Goal: Information Seeking & Learning: Find specific fact

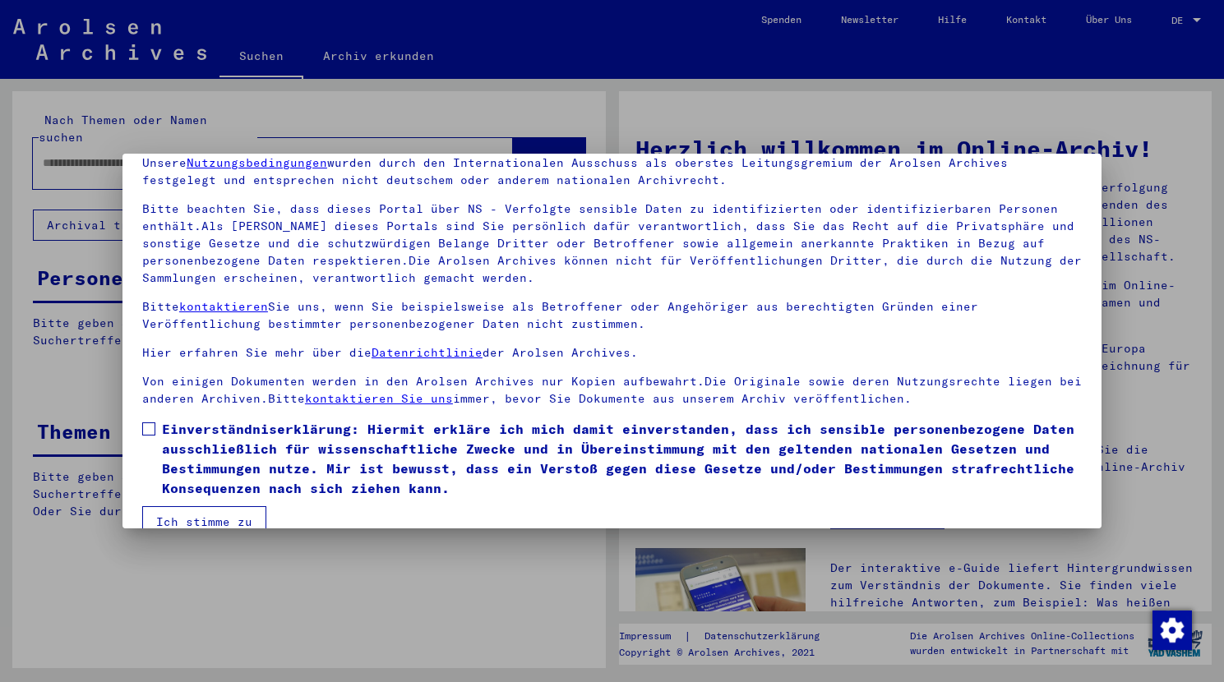
scroll to position [102, 0]
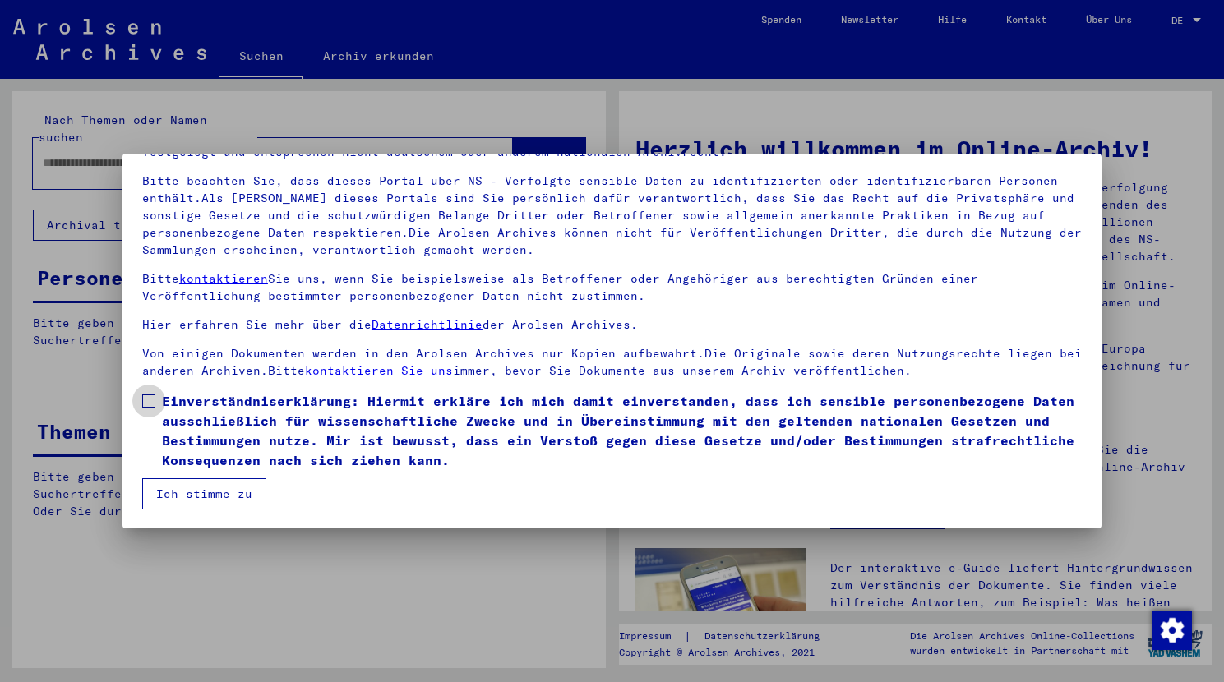
click at [150, 395] on span at bounding box center [148, 401] width 13 height 13
click at [186, 496] on button "Ich stimme zu" at bounding box center [204, 493] width 124 height 31
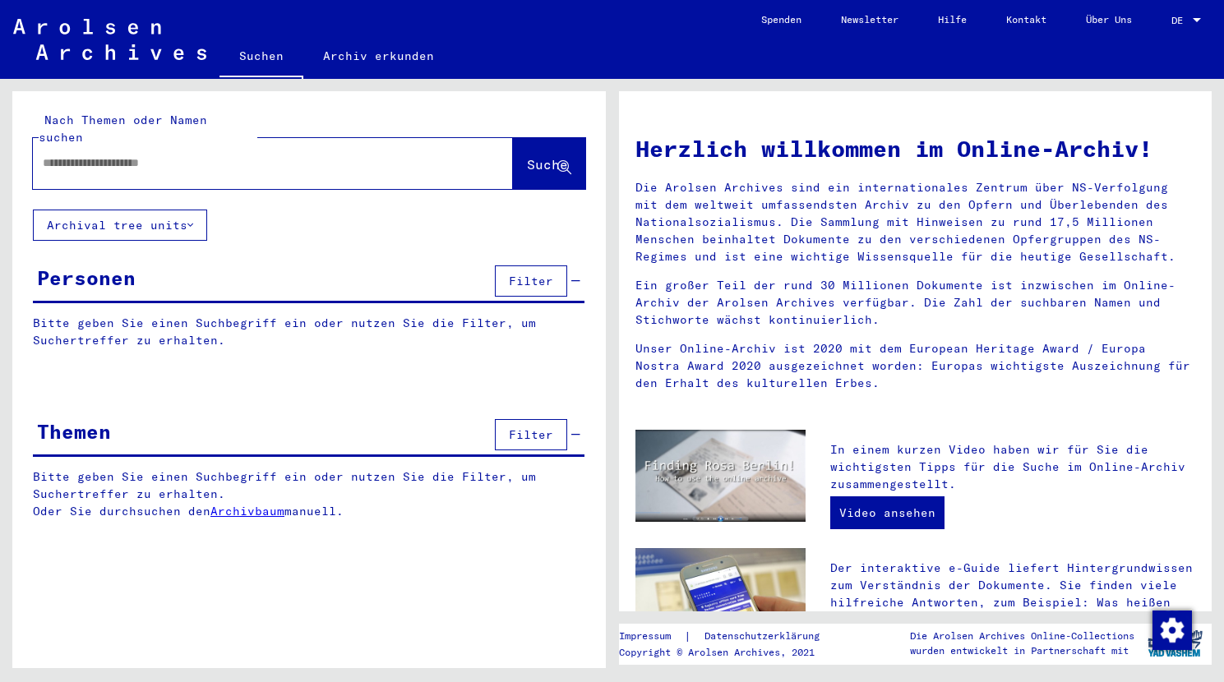
click at [149, 155] on input "text" at bounding box center [253, 163] width 421 height 17
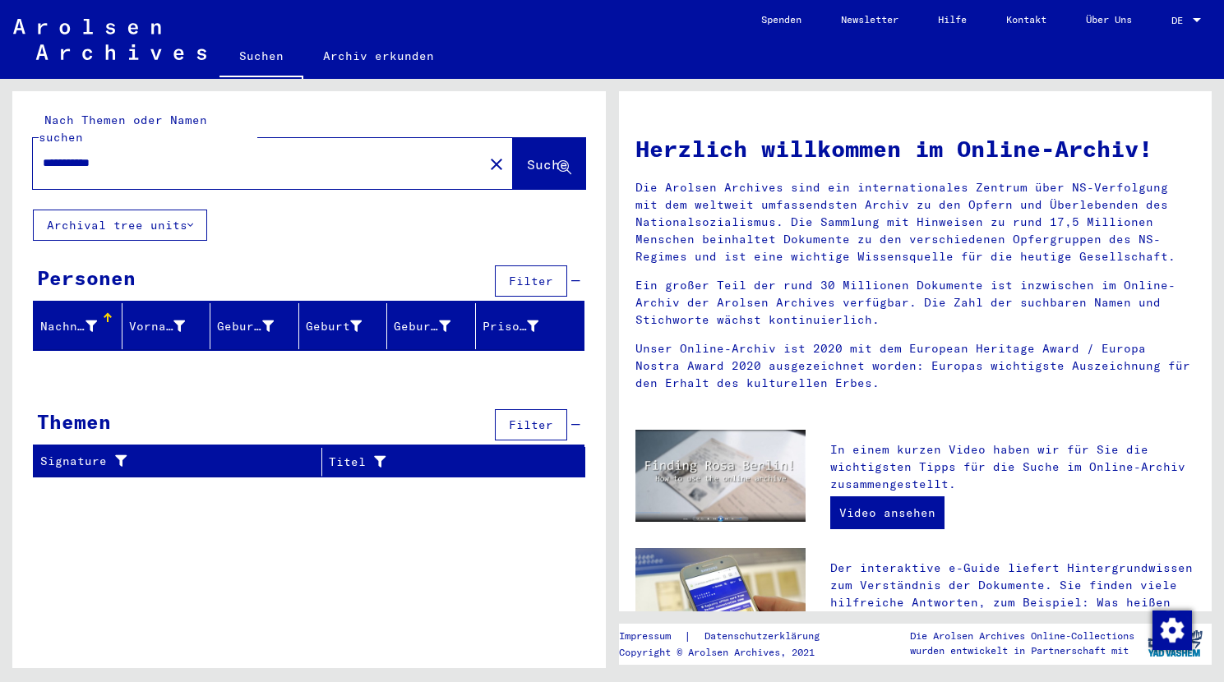
click at [534, 156] on span "Suche" at bounding box center [547, 164] width 41 height 16
click at [122, 155] on input "**********" at bounding box center [253, 163] width 421 height 17
type input "**********"
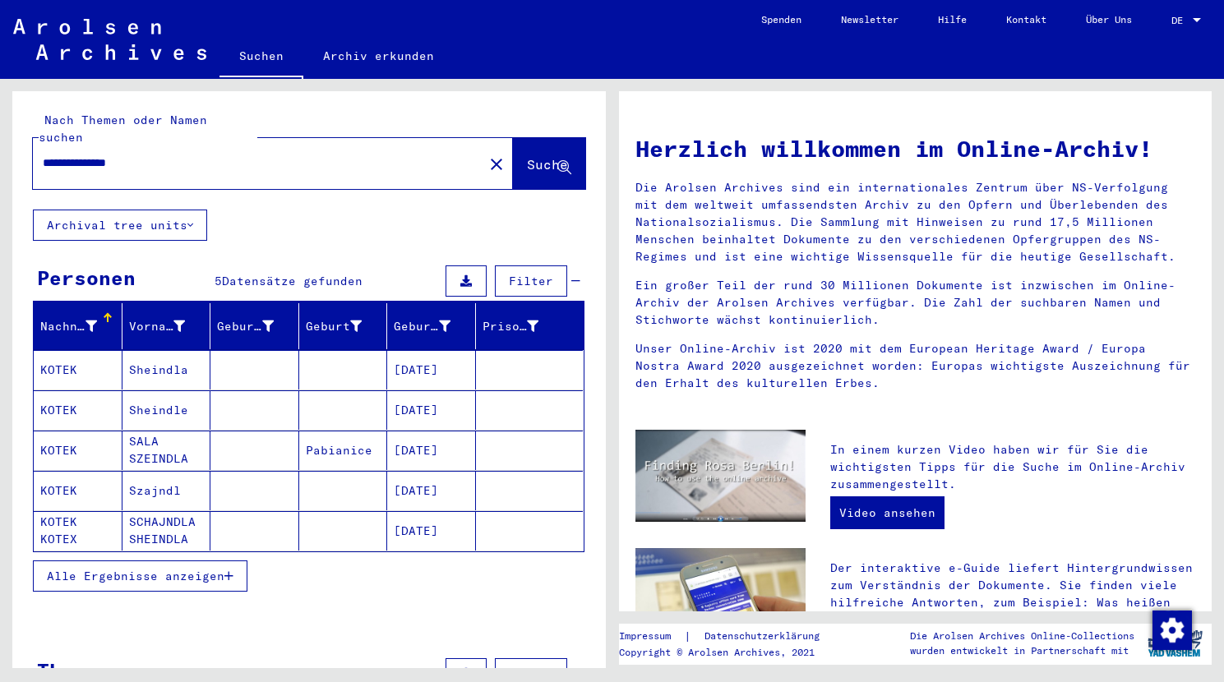
click at [77, 353] on mat-cell "KOTEK" at bounding box center [78, 369] width 89 height 39
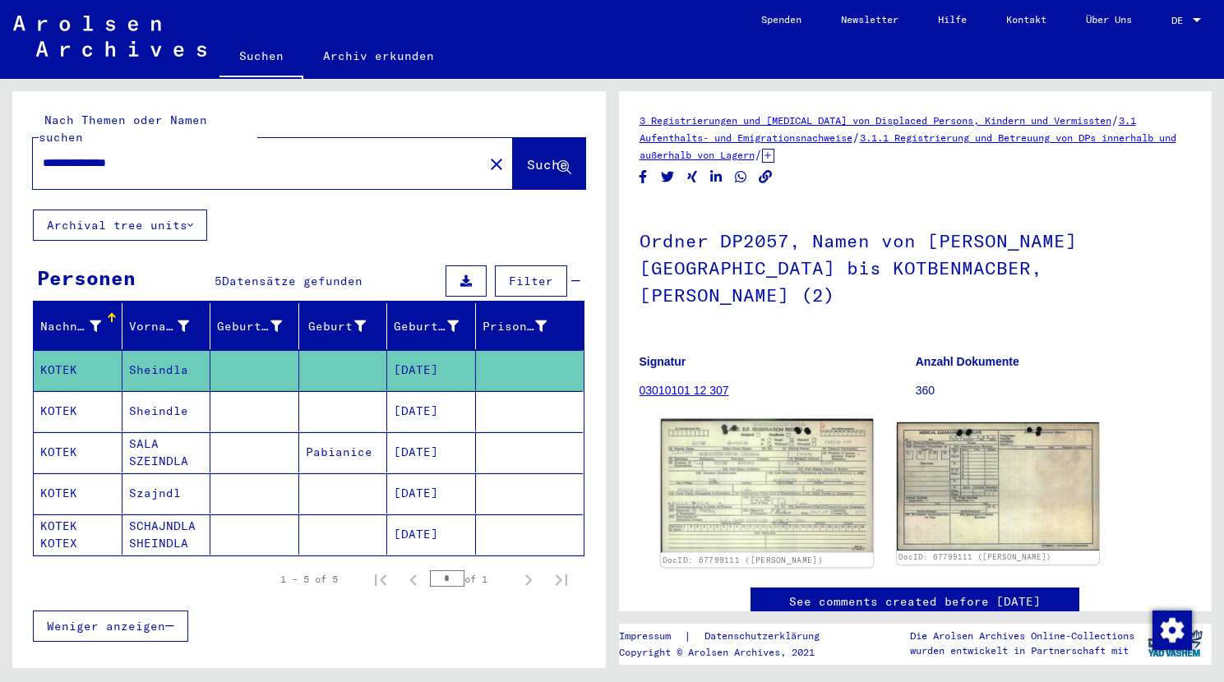
click at [729, 452] on img at bounding box center [766, 485] width 212 height 133
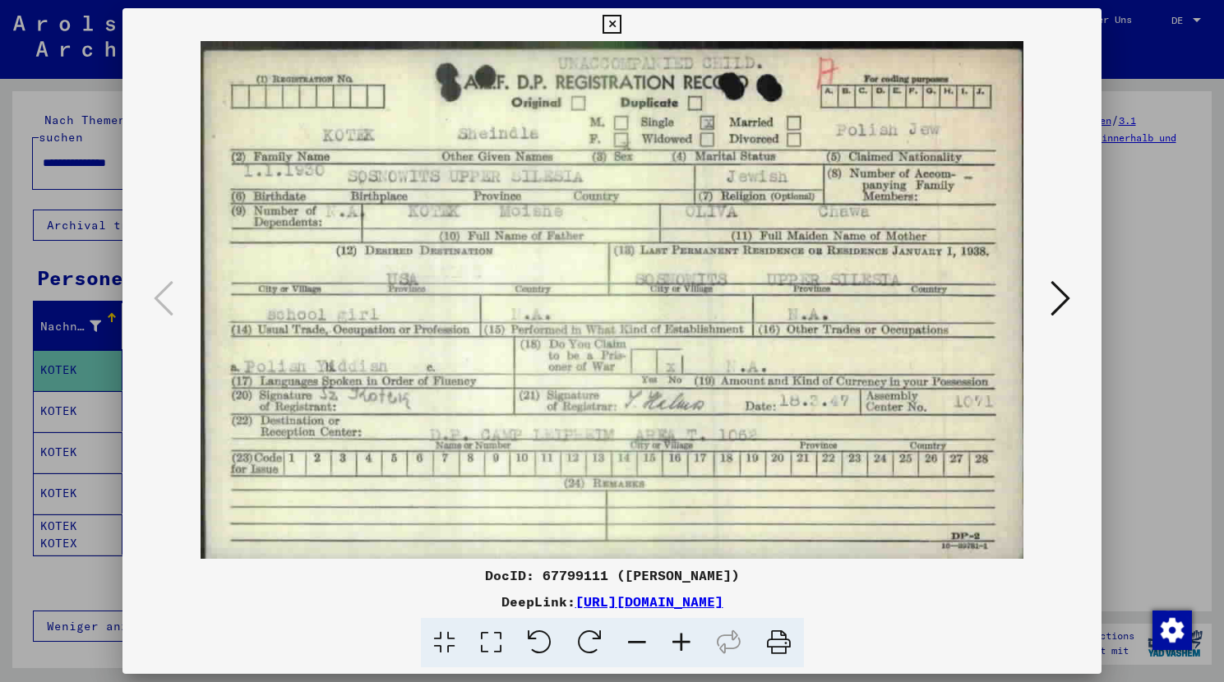
click at [621, 28] on icon at bounding box center [612, 25] width 19 height 20
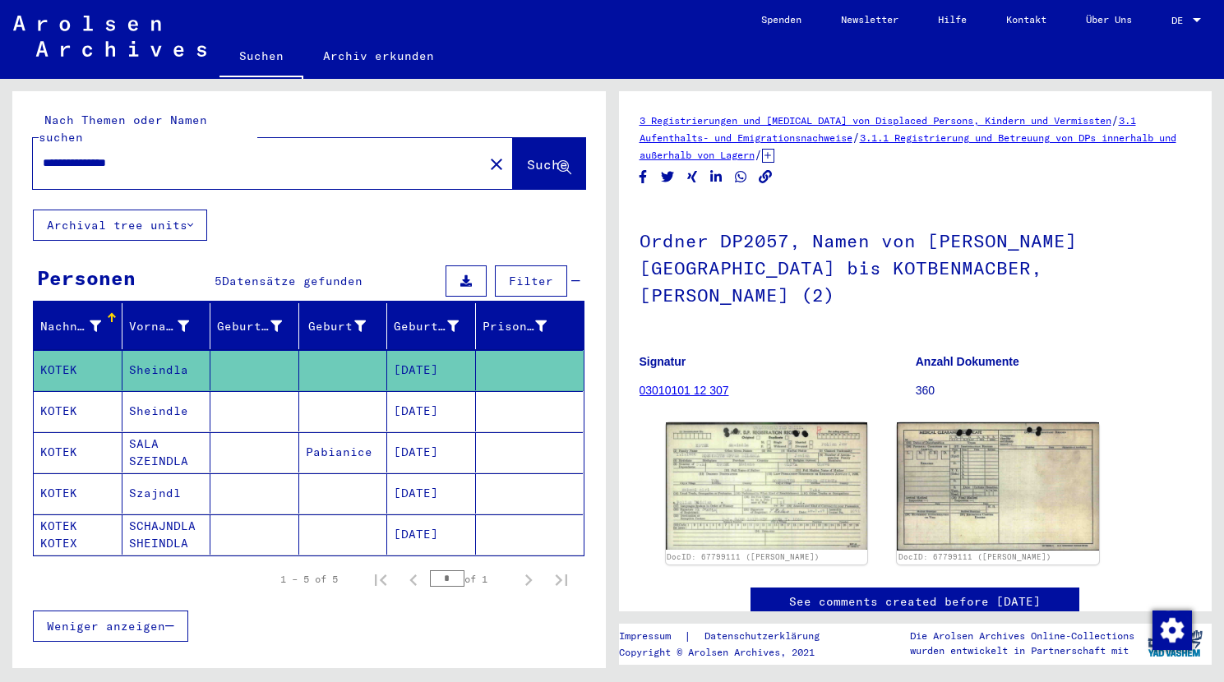
click at [220, 401] on mat-cell at bounding box center [254, 411] width 89 height 40
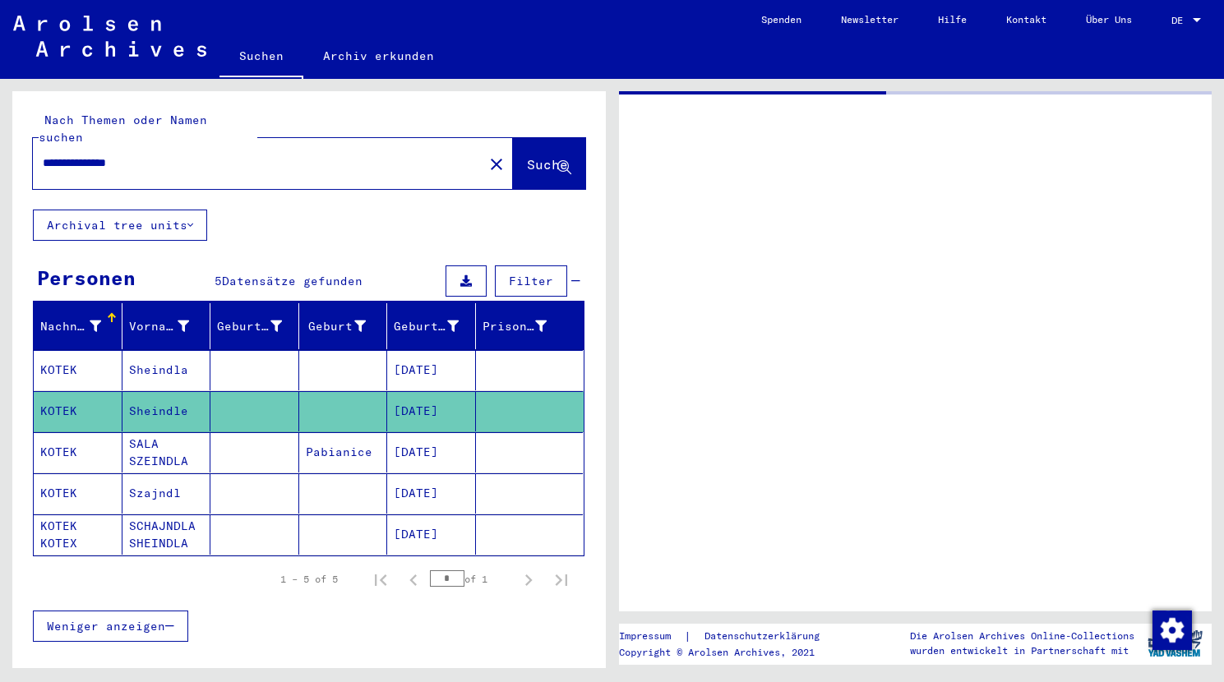
click at [220, 401] on mat-cell at bounding box center [254, 411] width 89 height 40
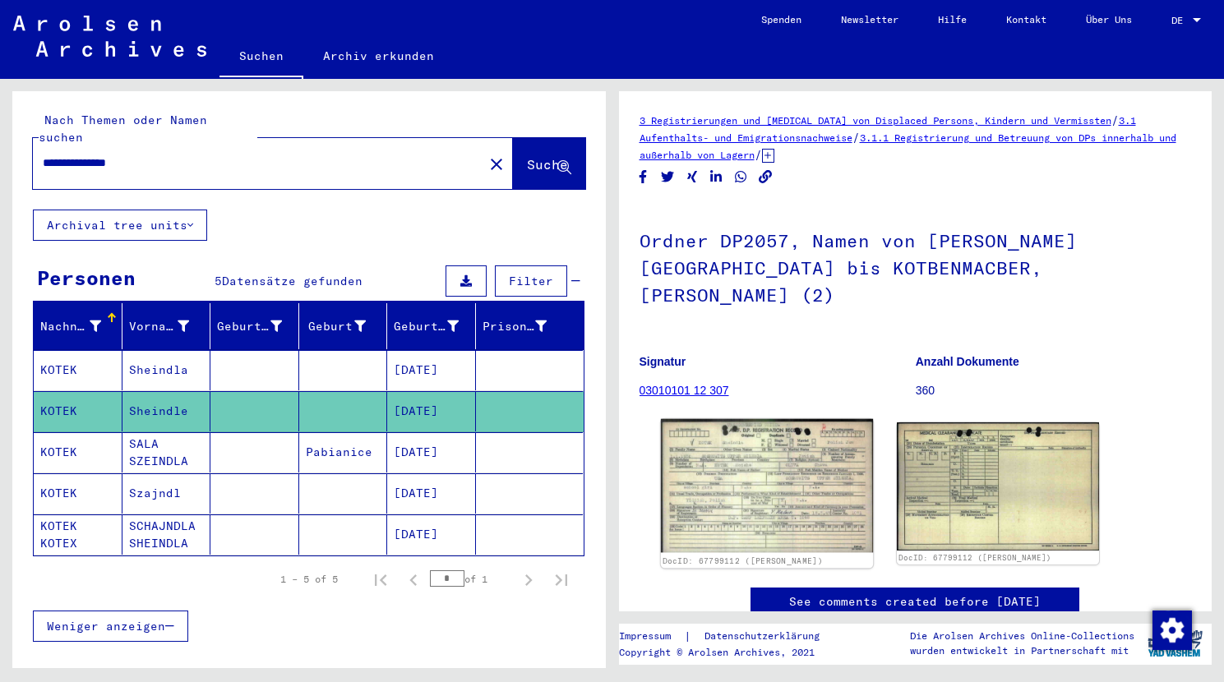
click at [760, 461] on img at bounding box center [766, 486] width 212 height 134
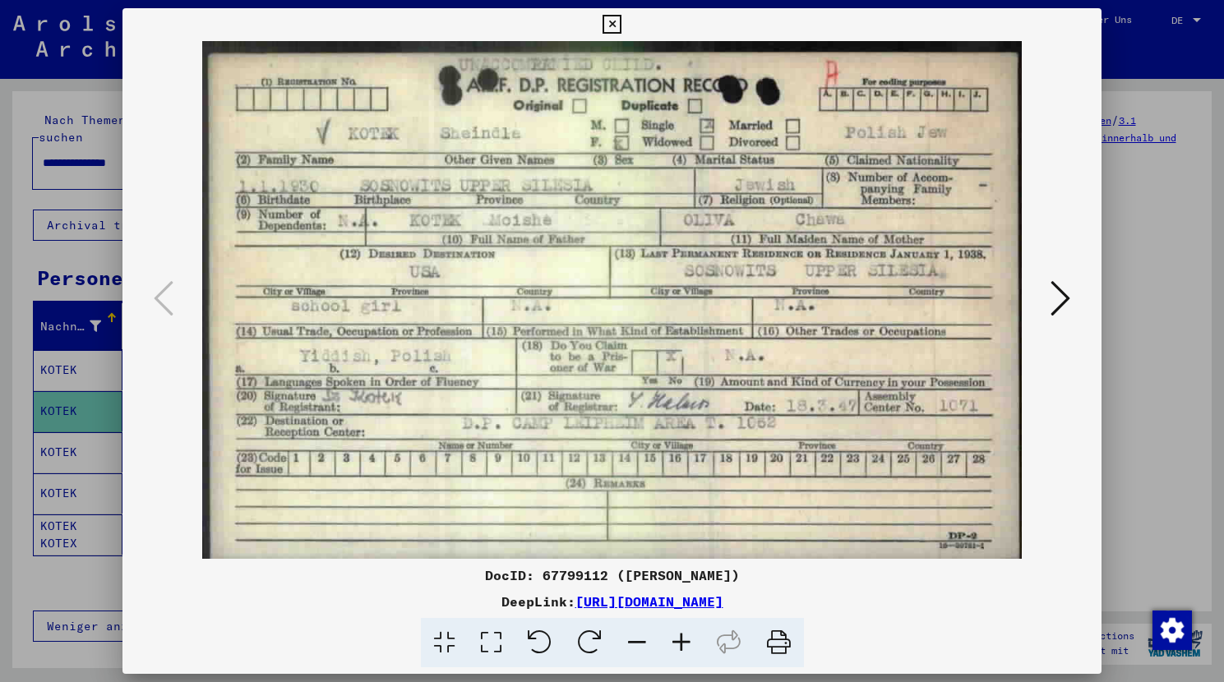
click at [760, 461] on img at bounding box center [611, 300] width 867 height 518
click at [621, 22] on icon at bounding box center [612, 25] width 19 height 20
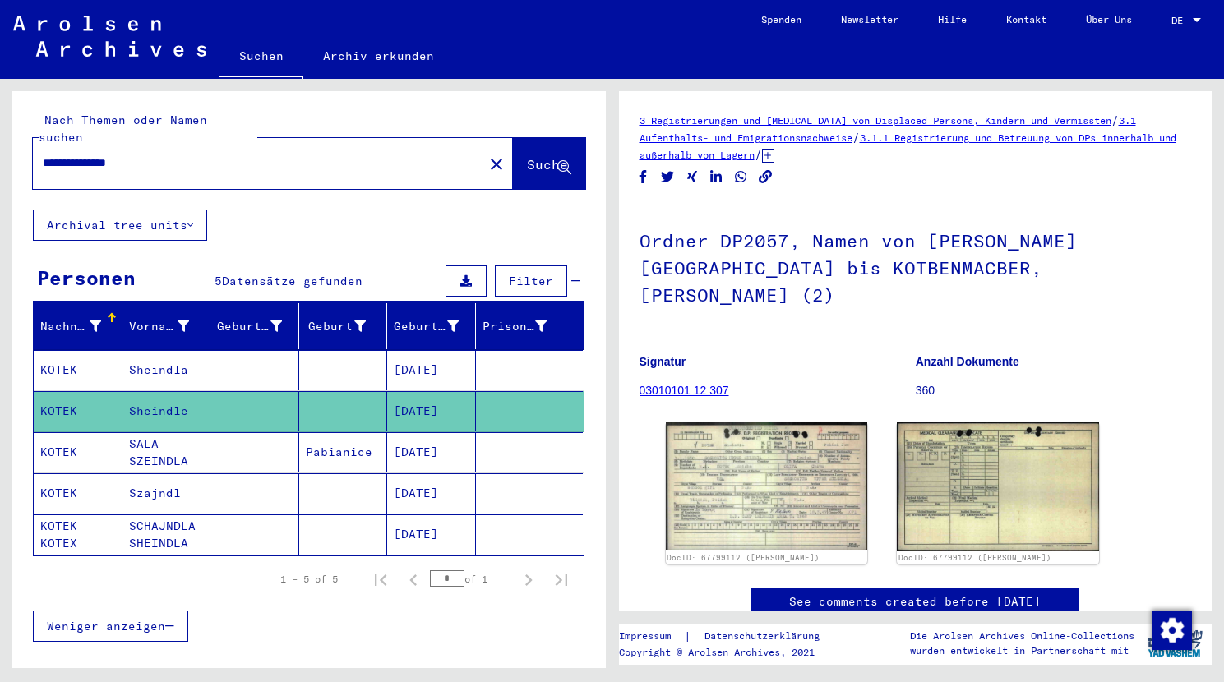
click at [215, 521] on mat-cell at bounding box center [254, 535] width 89 height 40
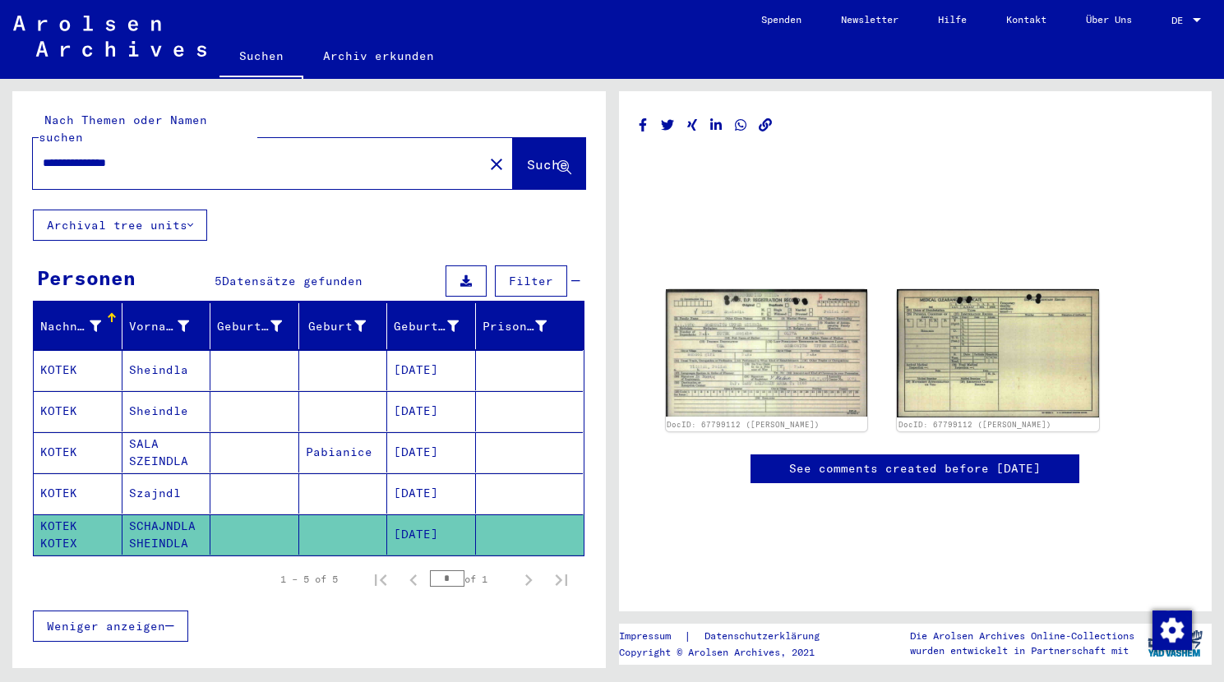
click at [215, 521] on mat-cell at bounding box center [254, 535] width 89 height 40
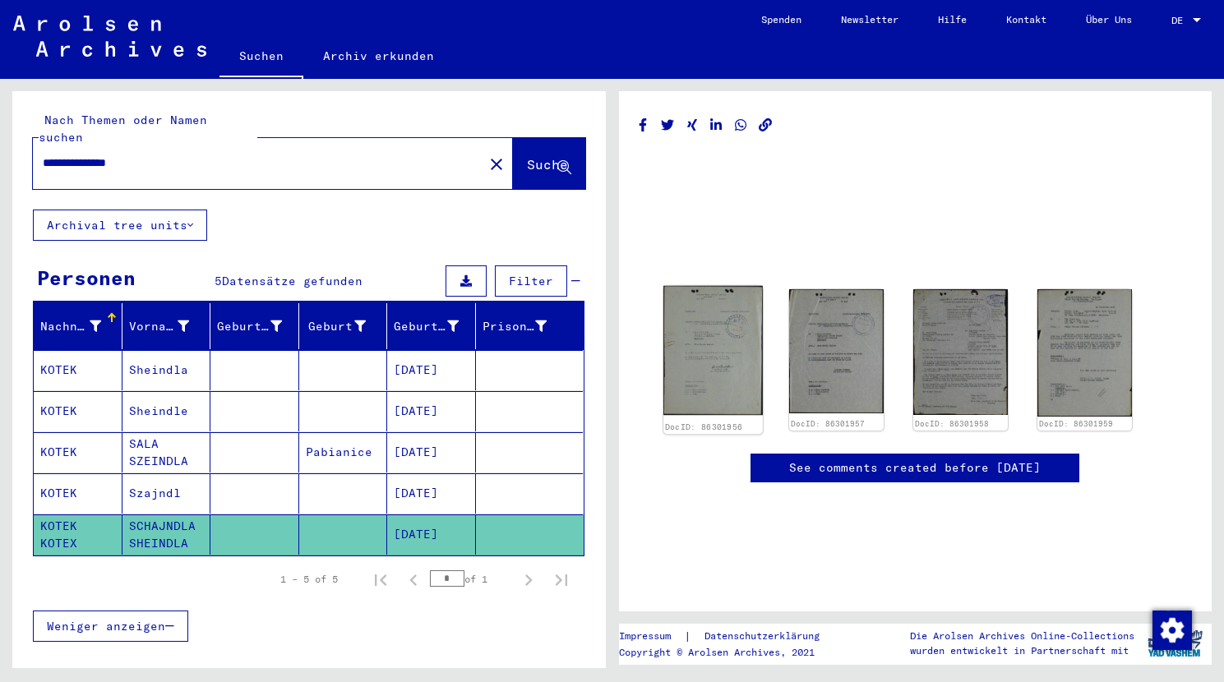
click at [723, 363] on img at bounding box center [712, 350] width 99 height 129
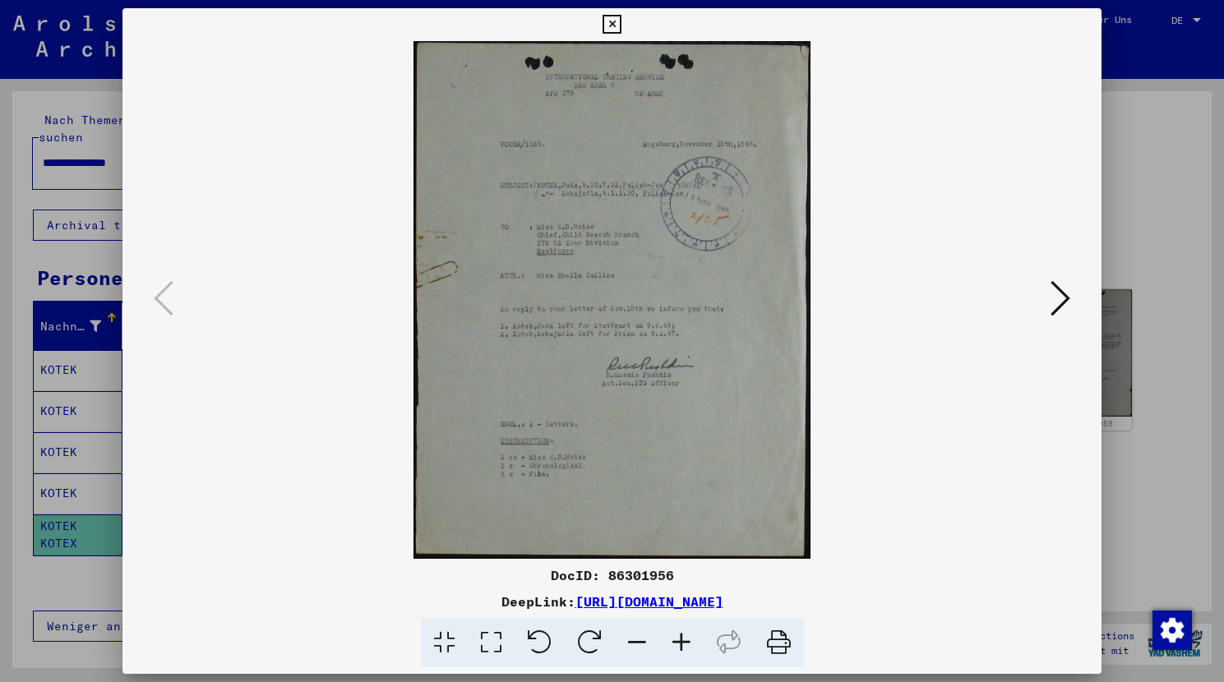
click at [723, 363] on img at bounding box center [611, 300] width 867 height 518
click at [1069, 293] on icon at bounding box center [1061, 298] width 20 height 39
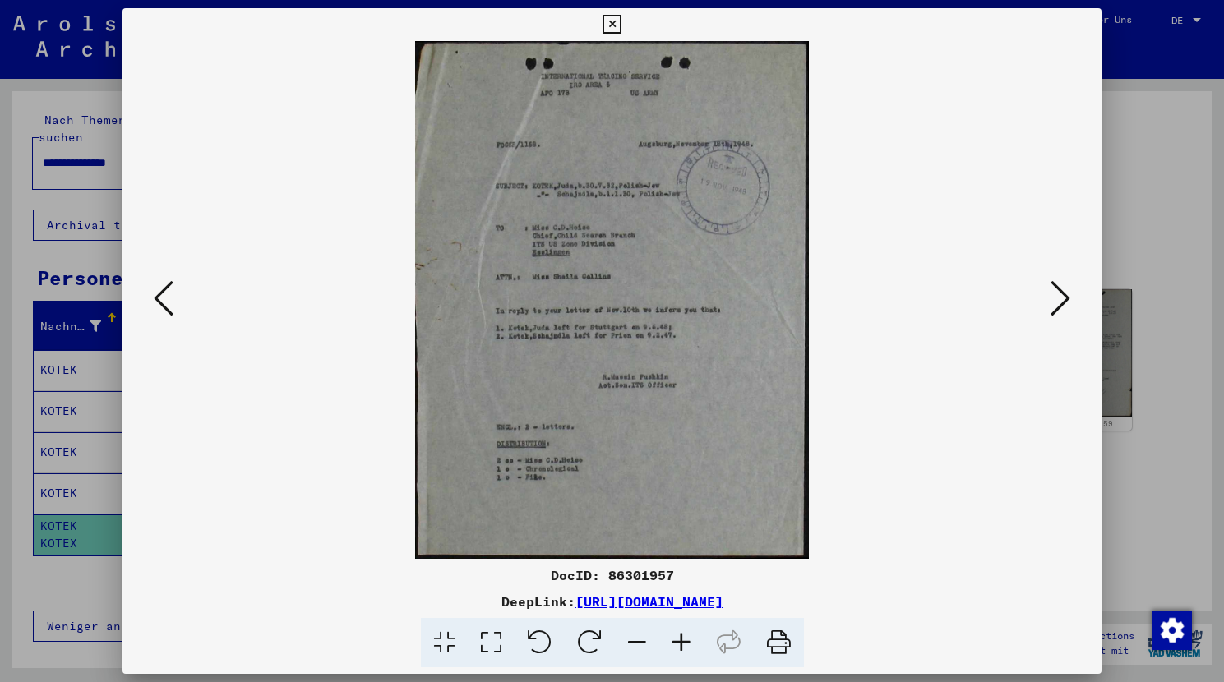
click at [1065, 306] on icon at bounding box center [1061, 298] width 20 height 39
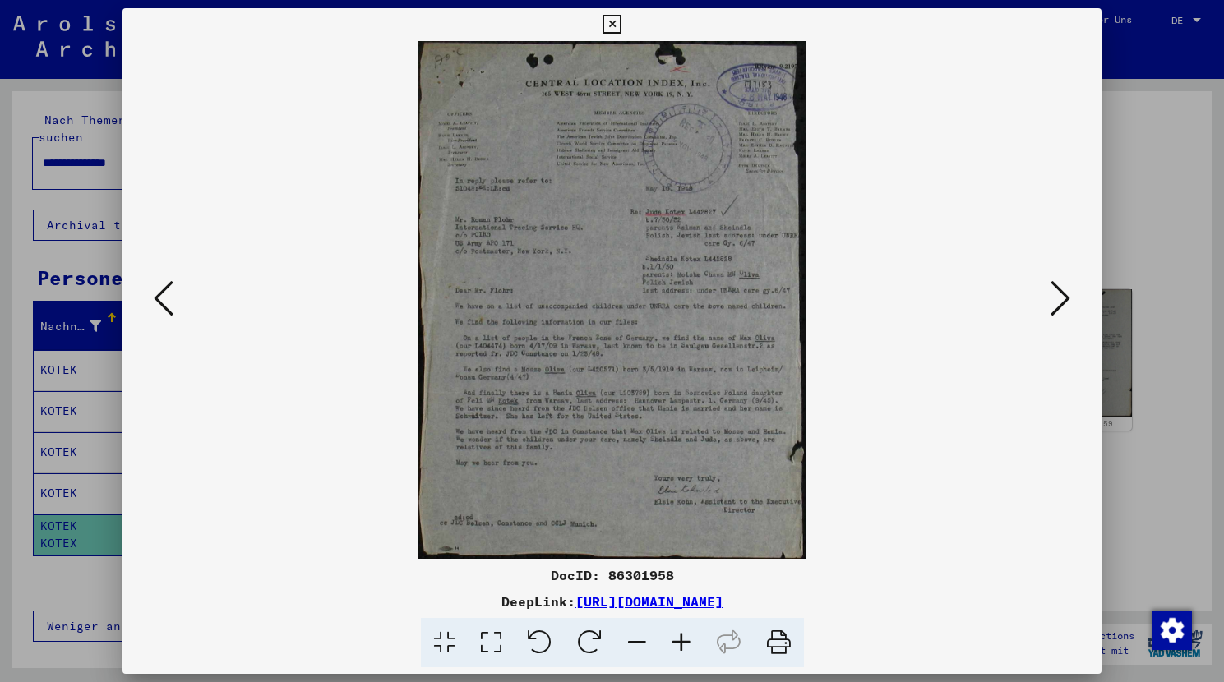
click at [686, 640] on icon at bounding box center [681, 643] width 44 height 50
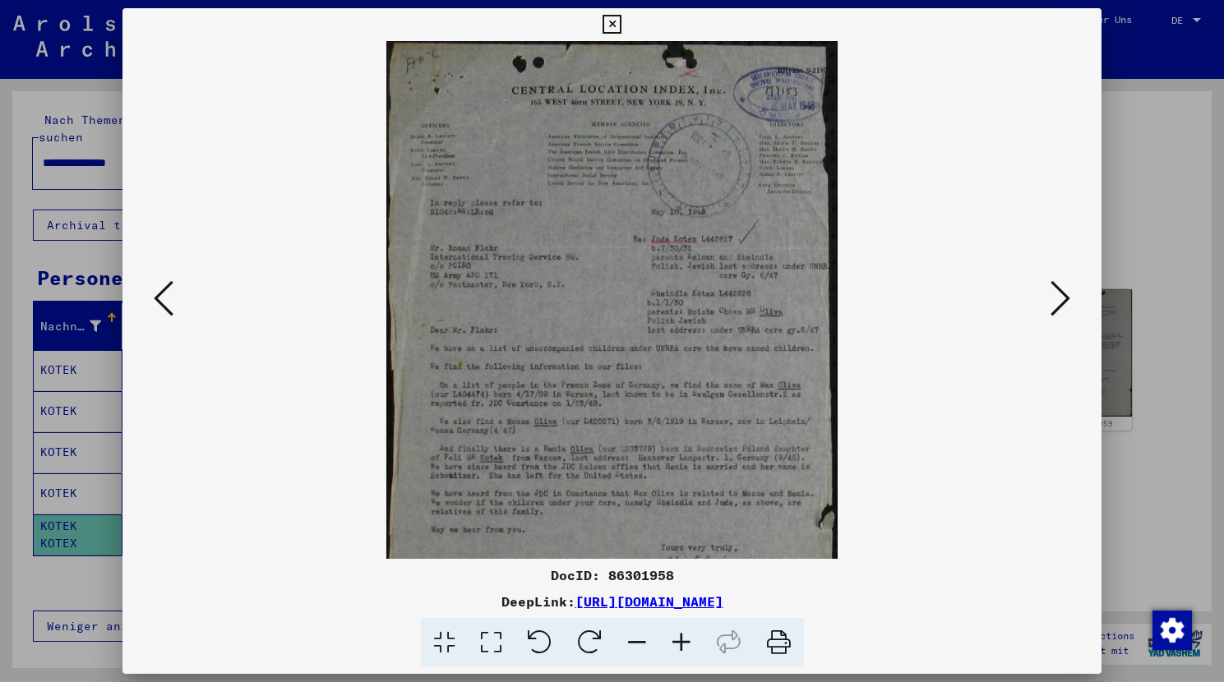
click at [686, 640] on icon at bounding box center [681, 643] width 44 height 50
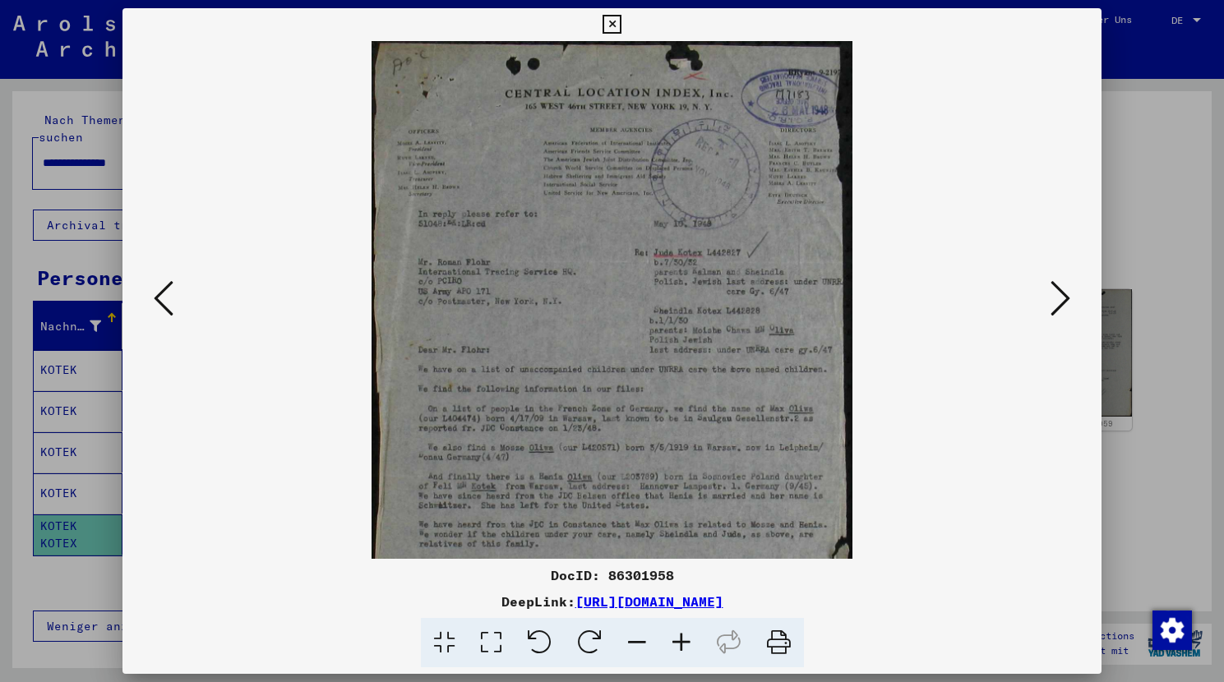
click at [686, 640] on icon at bounding box center [681, 643] width 44 height 50
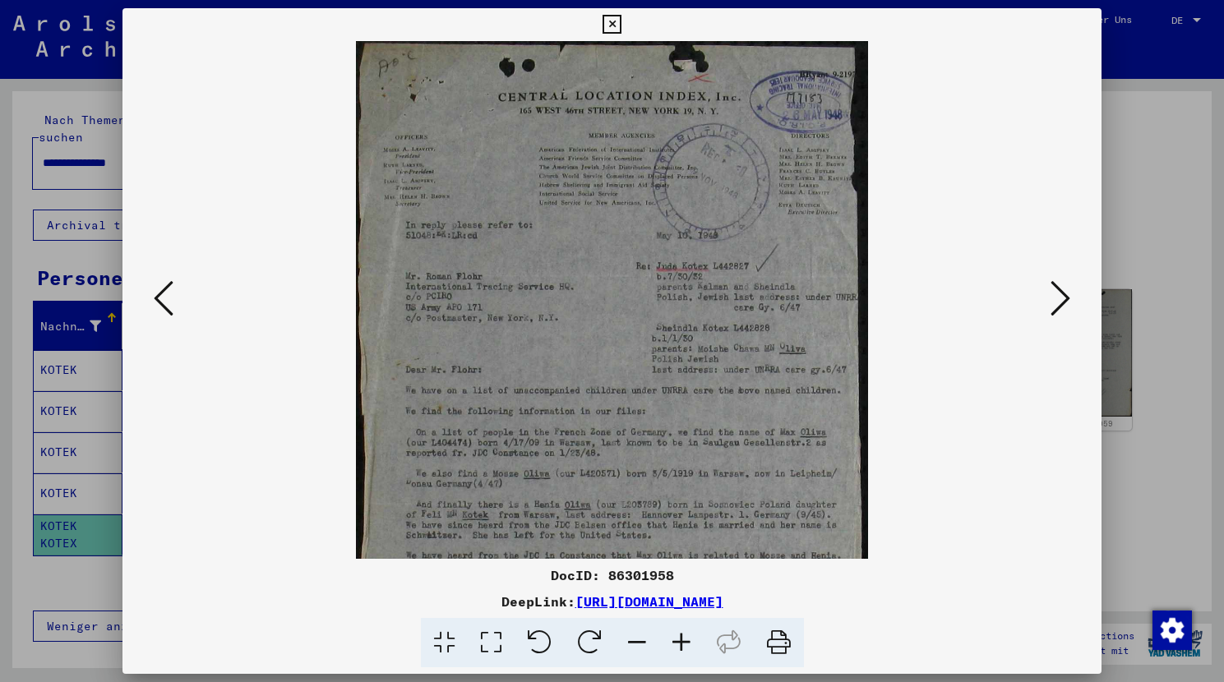
click at [686, 640] on icon at bounding box center [681, 643] width 44 height 50
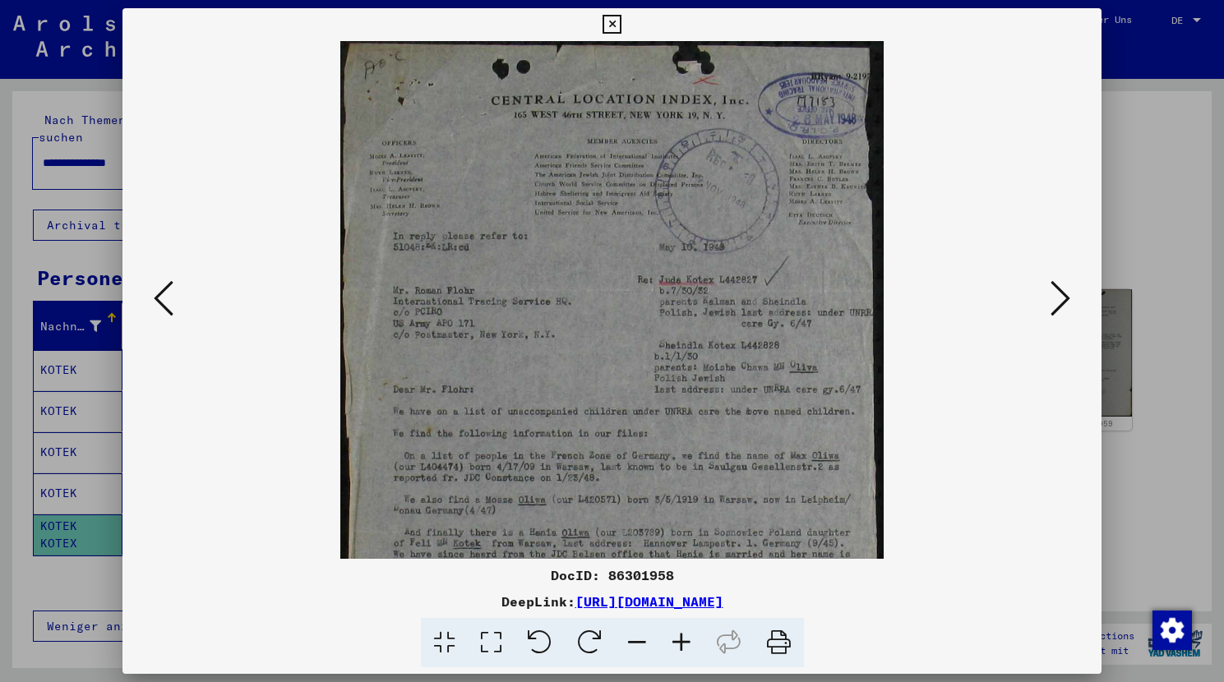
click at [686, 640] on icon at bounding box center [681, 643] width 44 height 50
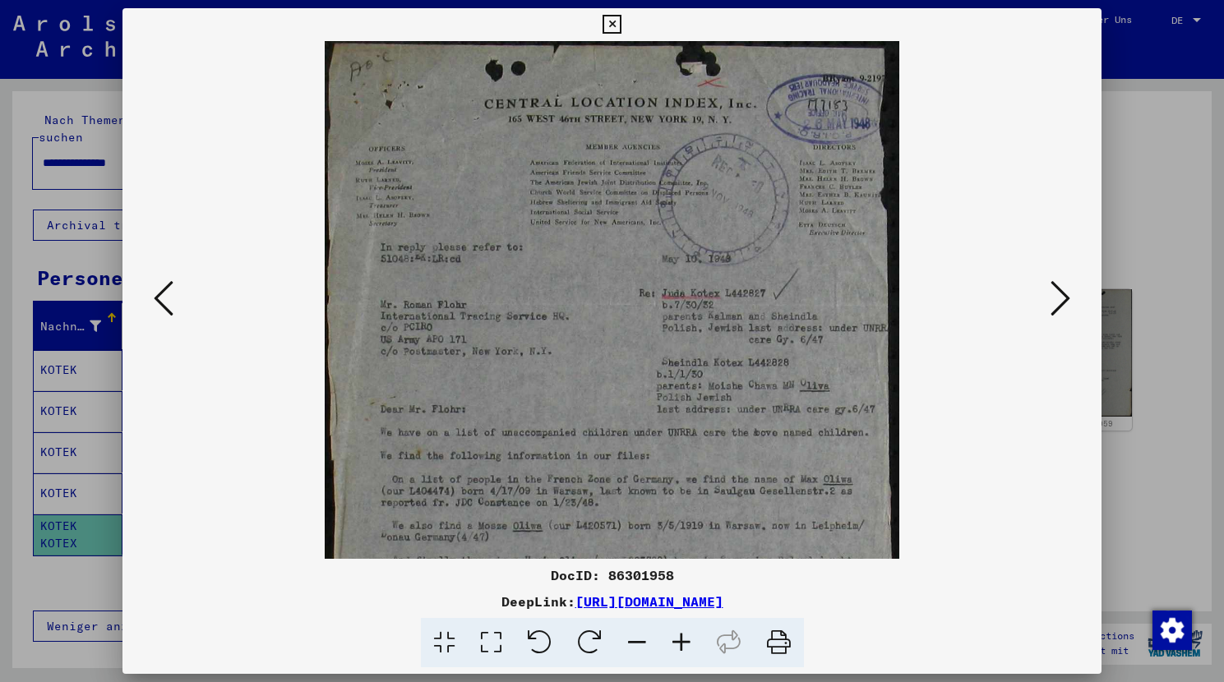
click at [631, 640] on icon at bounding box center [637, 643] width 44 height 50
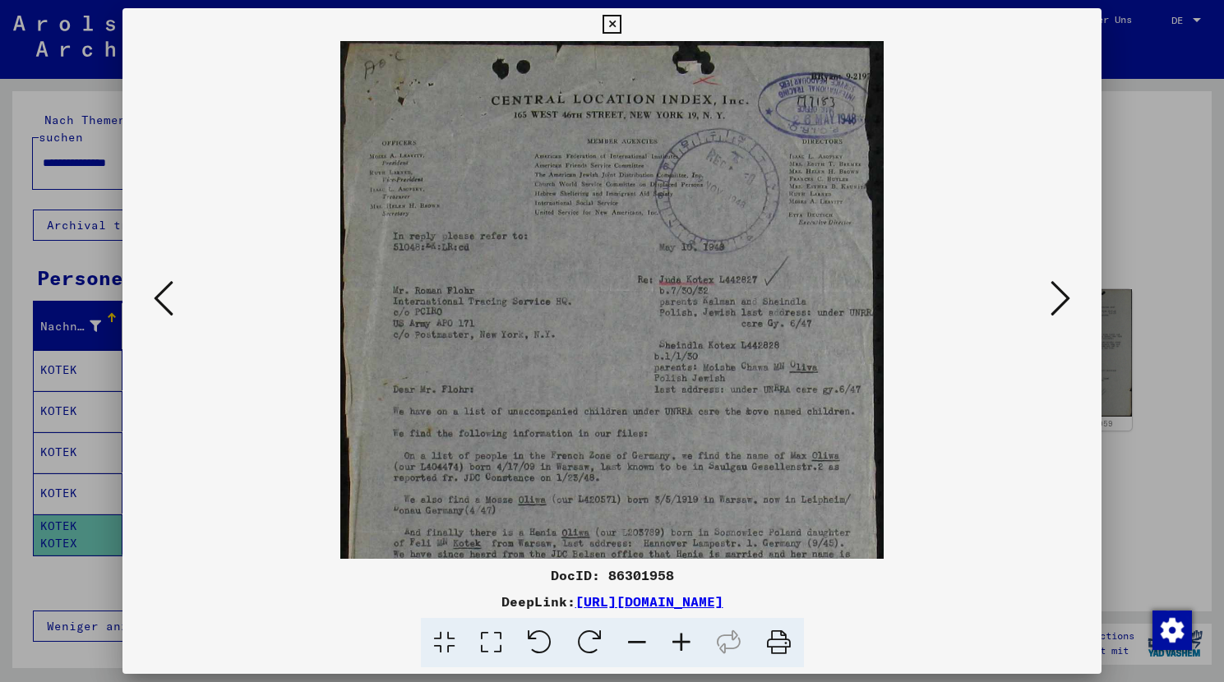
click at [631, 640] on icon at bounding box center [637, 643] width 44 height 50
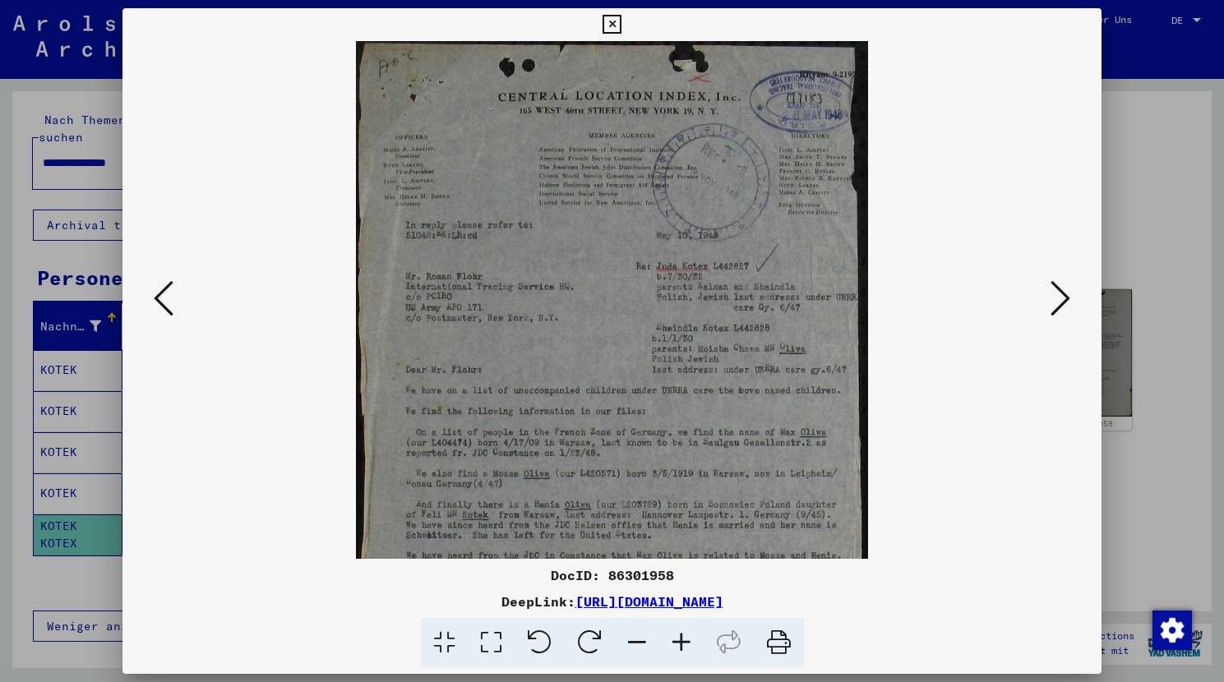
click at [631, 639] on icon at bounding box center [637, 643] width 44 height 50
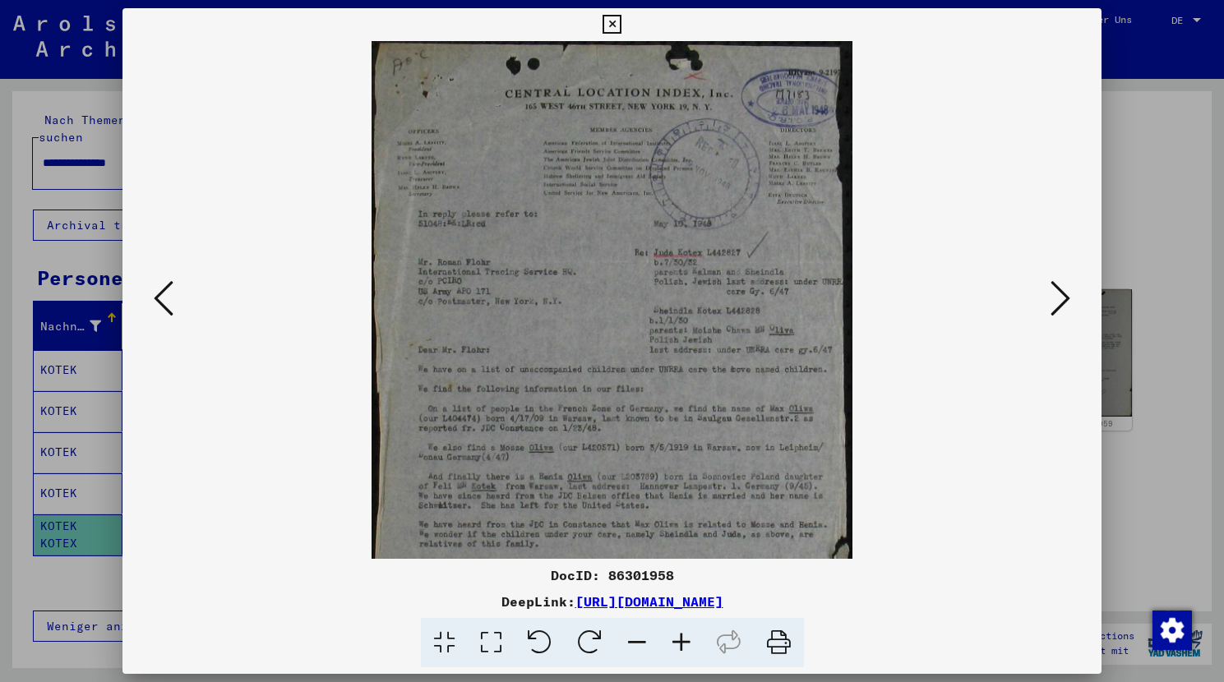
click at [631, 639] on icon at bounding box center [637, 643] width 44 height 50
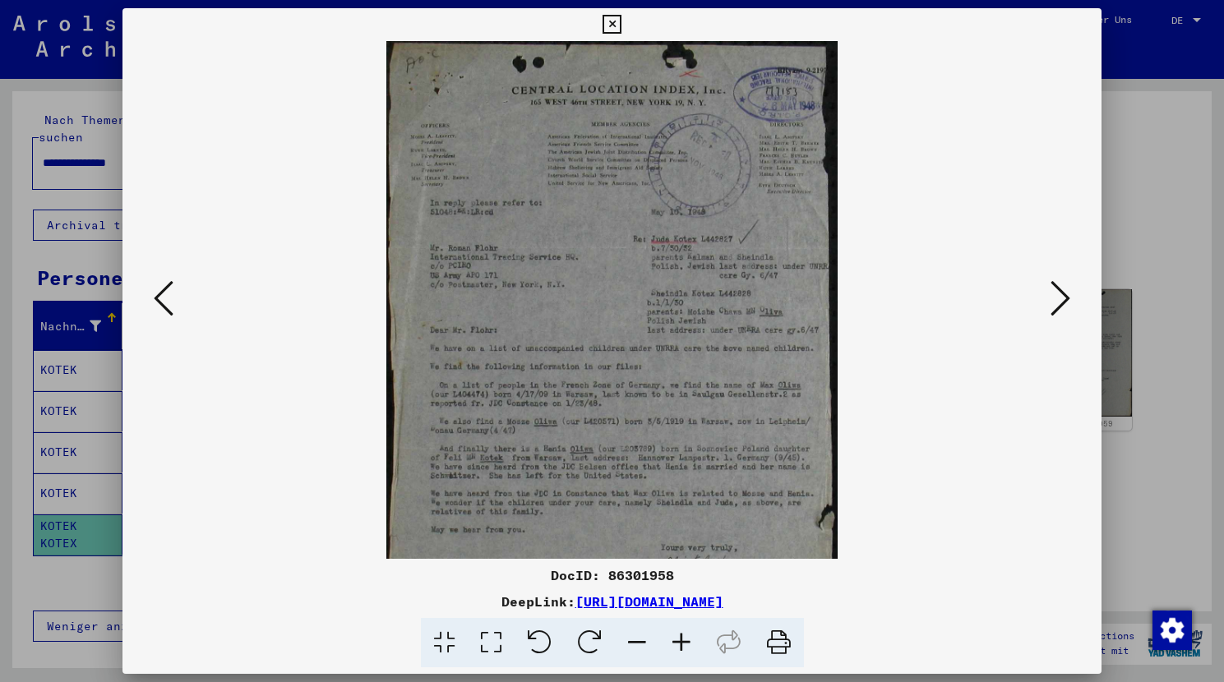
click at [631, 639] on icon at bounding box center [637, 643] width 44 height 50
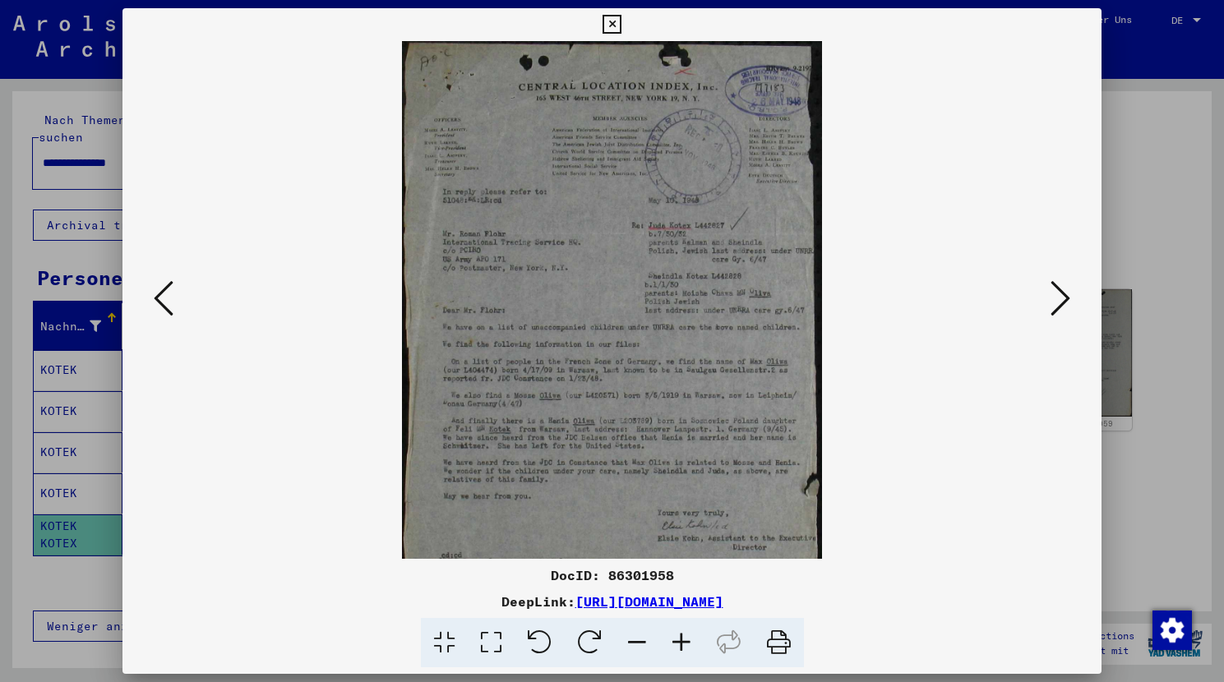
click at [631, 639] on icon at bounding box center [637, 643] width 44 height 50
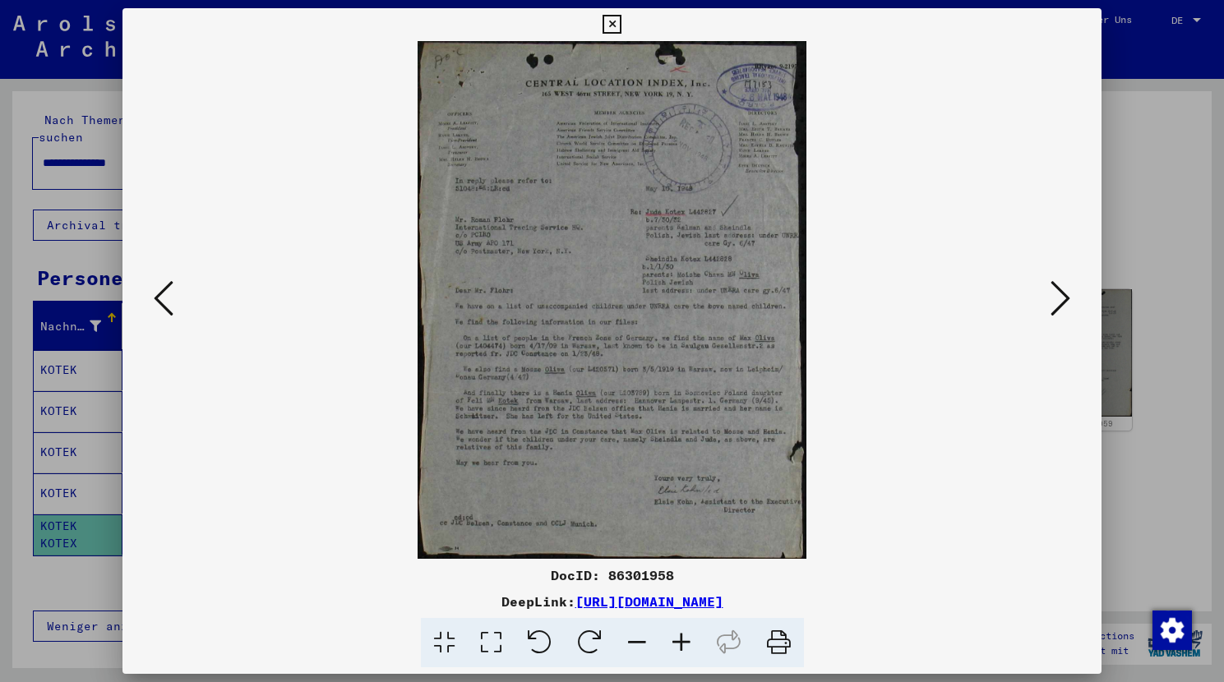
click at [1060, 283] on icon at bounding box center [1061, 298] width 20 height 39
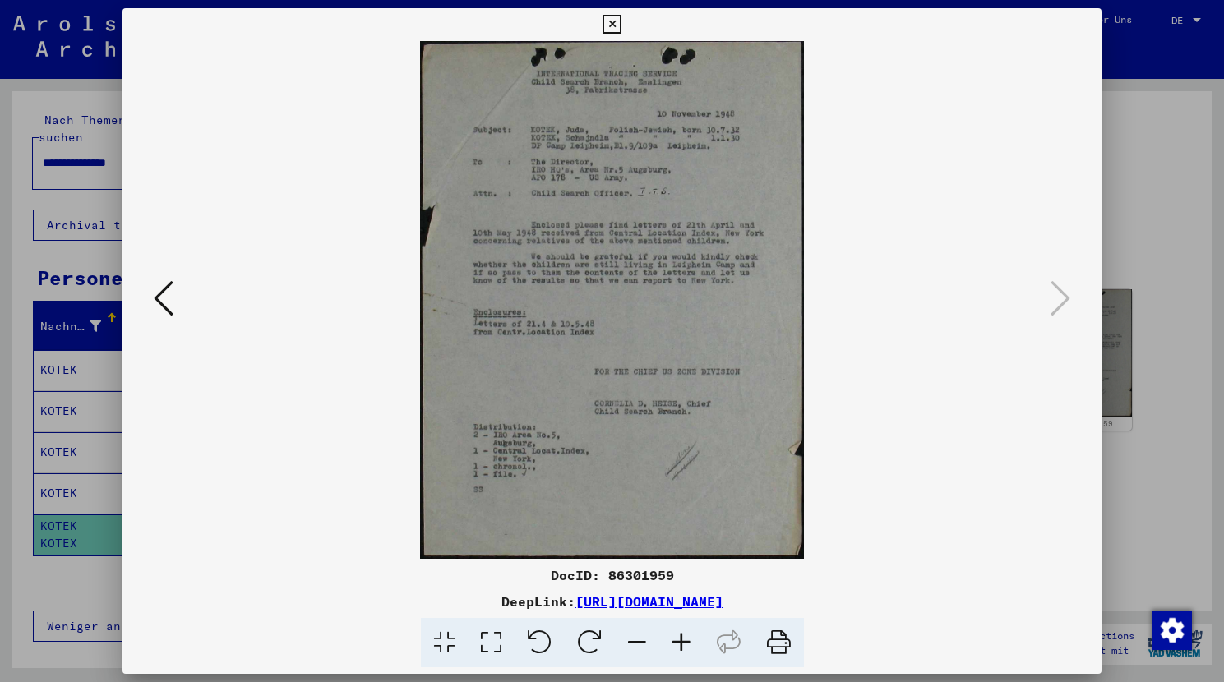
click at [626, 35] on button at bounding box center [612, 24] width 29 height 33
